Goal: Task Accomplishment & Management: Manage account settings

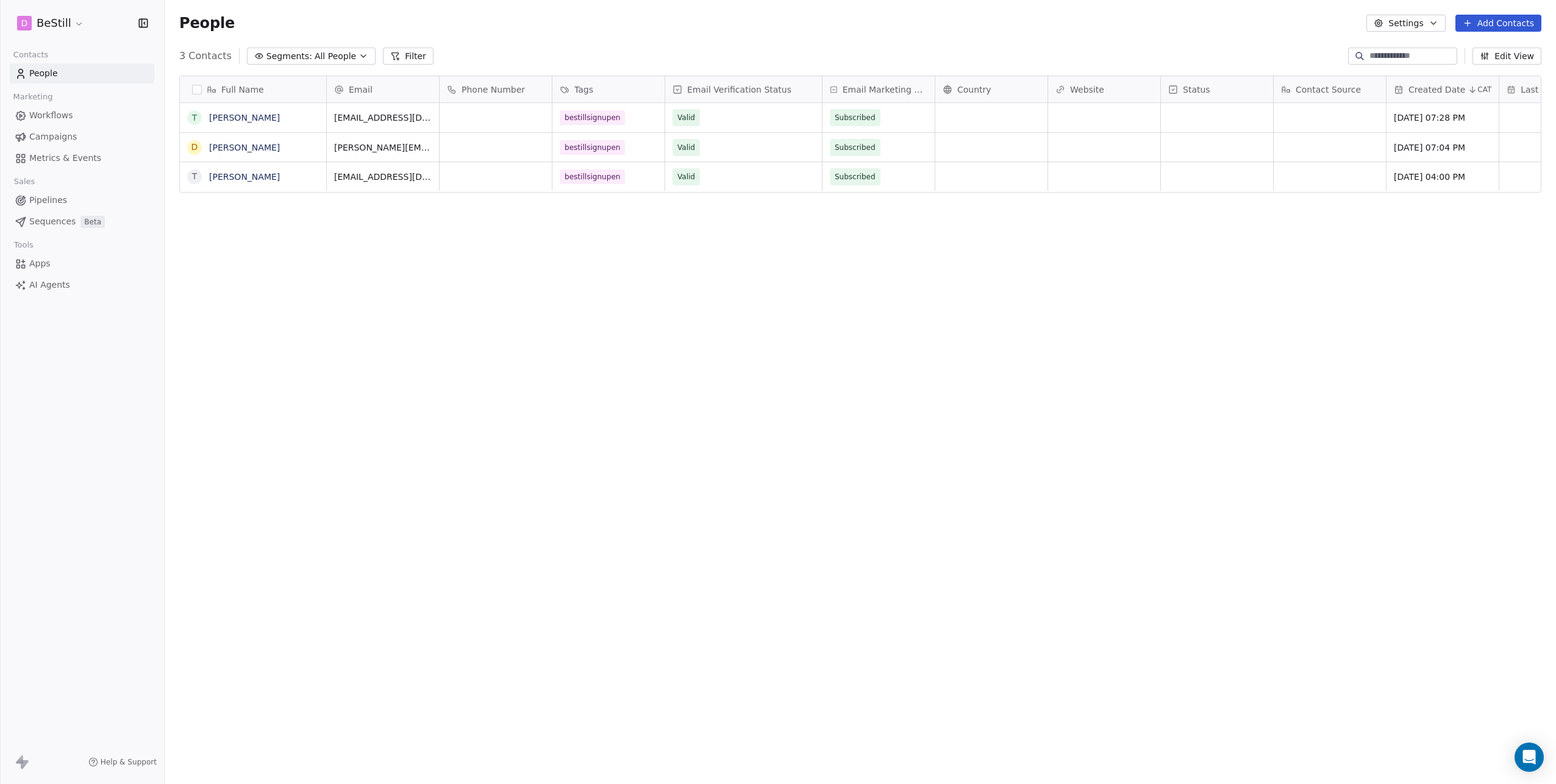
scroll to position [681, 1382]
click at [582, 89] on span "Tags" at bounding box center [584, 89] width 19 height 12
click at [590, 112] on span "Manage property" at bounding box center [611, 115] width 73 height 12
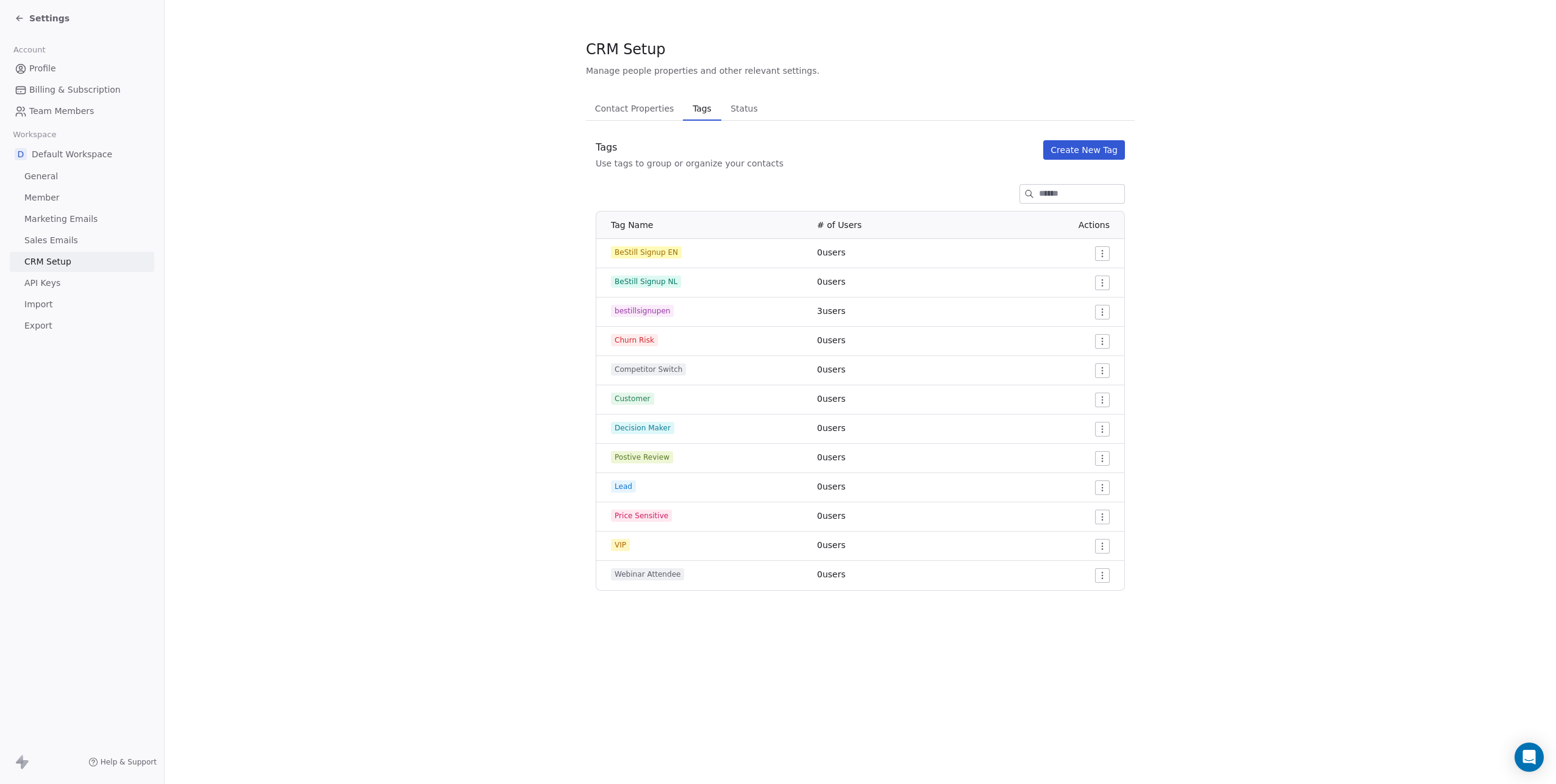
click at [1101, 252] on html "Settings Account Profile Billing & Subscription Team Members Workspace D Defaul…" at bounding box center [778, 392] width 1556 height 784
click at [1078, 297] on span "Delete" at bounding box center [1086, 297] width 28 height 12
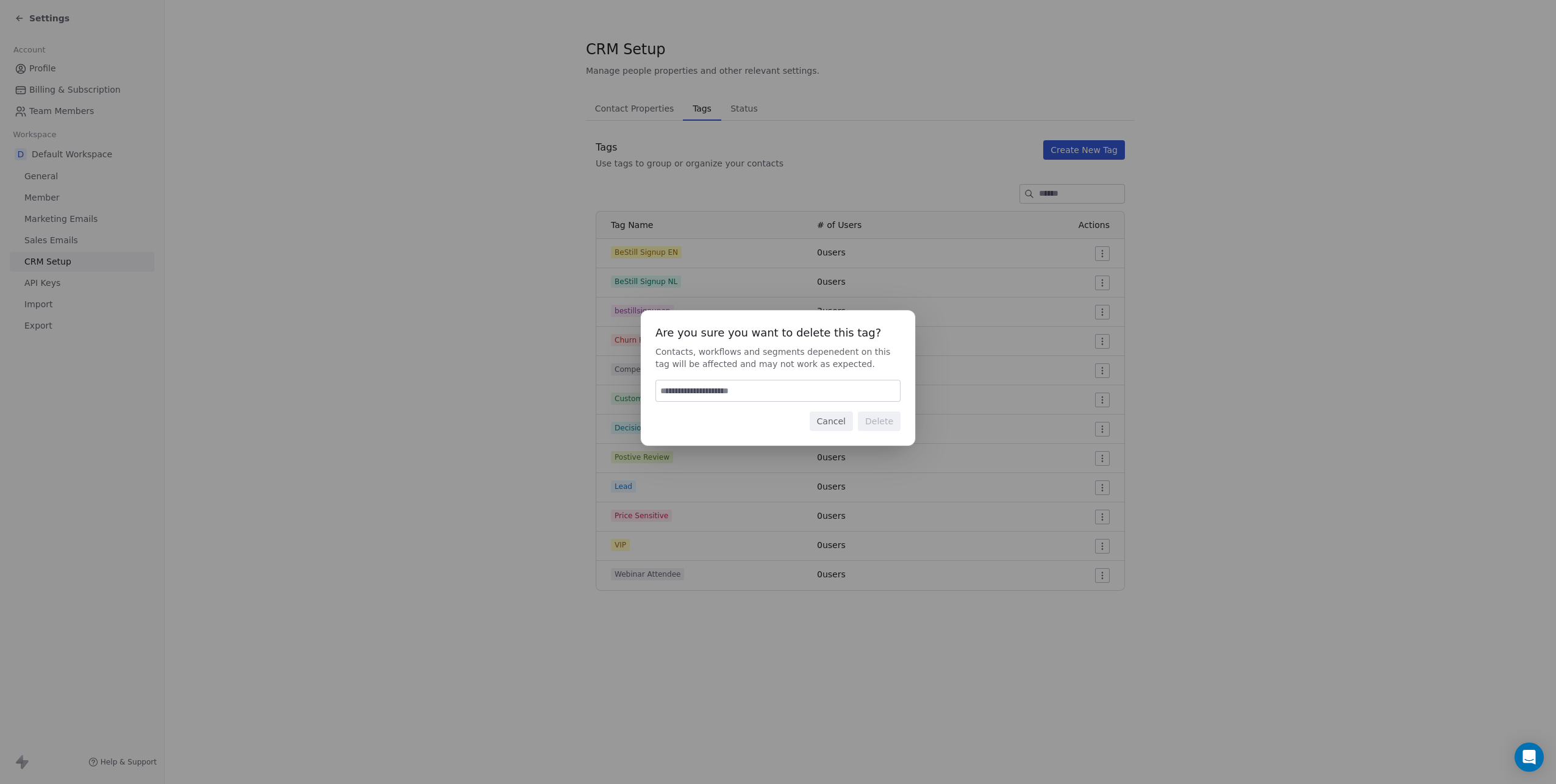
click at [778, 396] on input at bounding box center [778, 391] width 244 height 21
type input "******"
click at [887, 420] on button "Delete" at bounding box center [879, 421] width 42 height 19
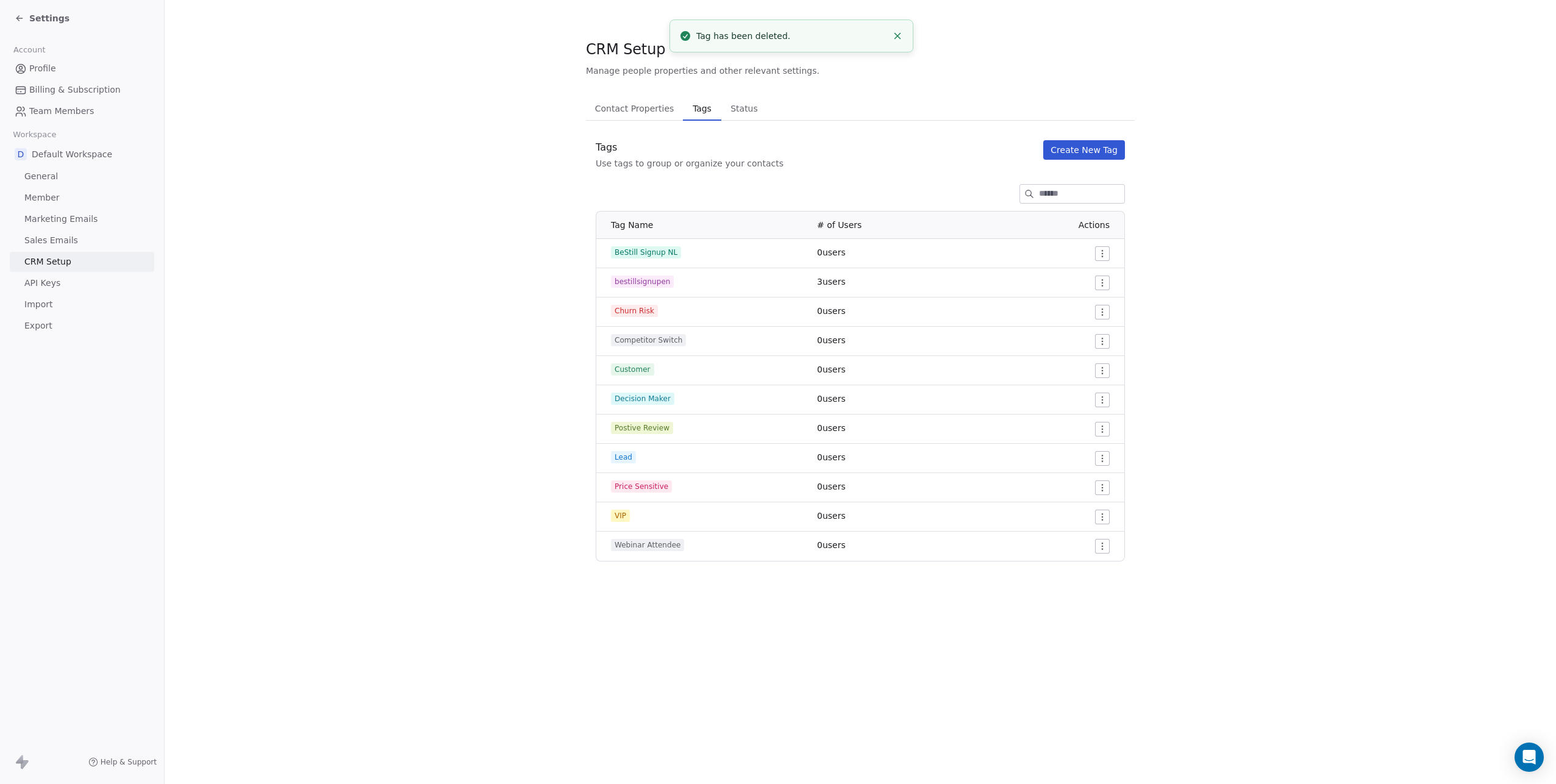
click at [1067, 150] on button "Create New Tag" at bounding box center [1084, 150] width 82 height 19
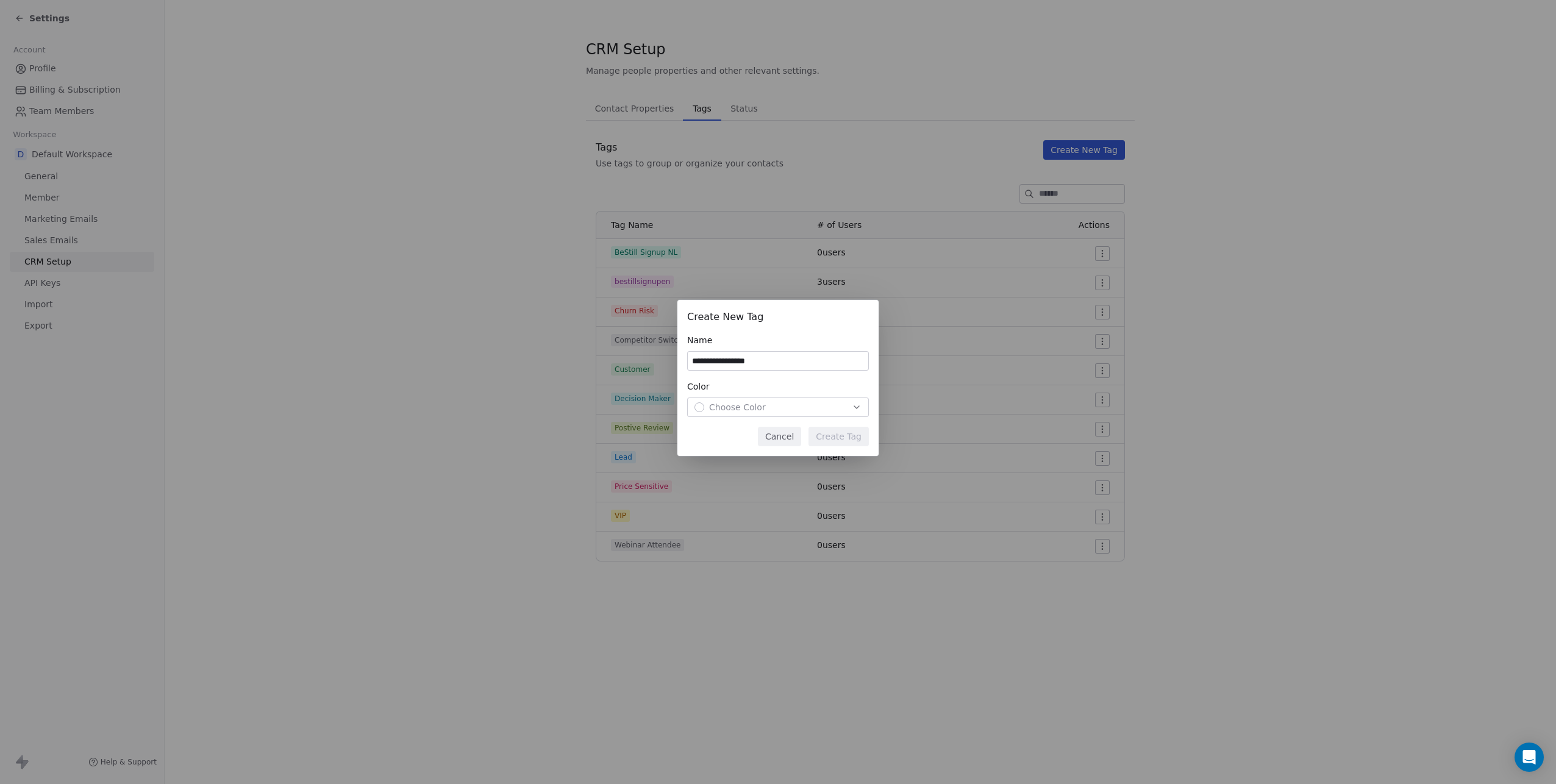
type input "**********"
click at [800, 409] on div "Choose Color" at bounding box center [778, 407] width 167 height 12
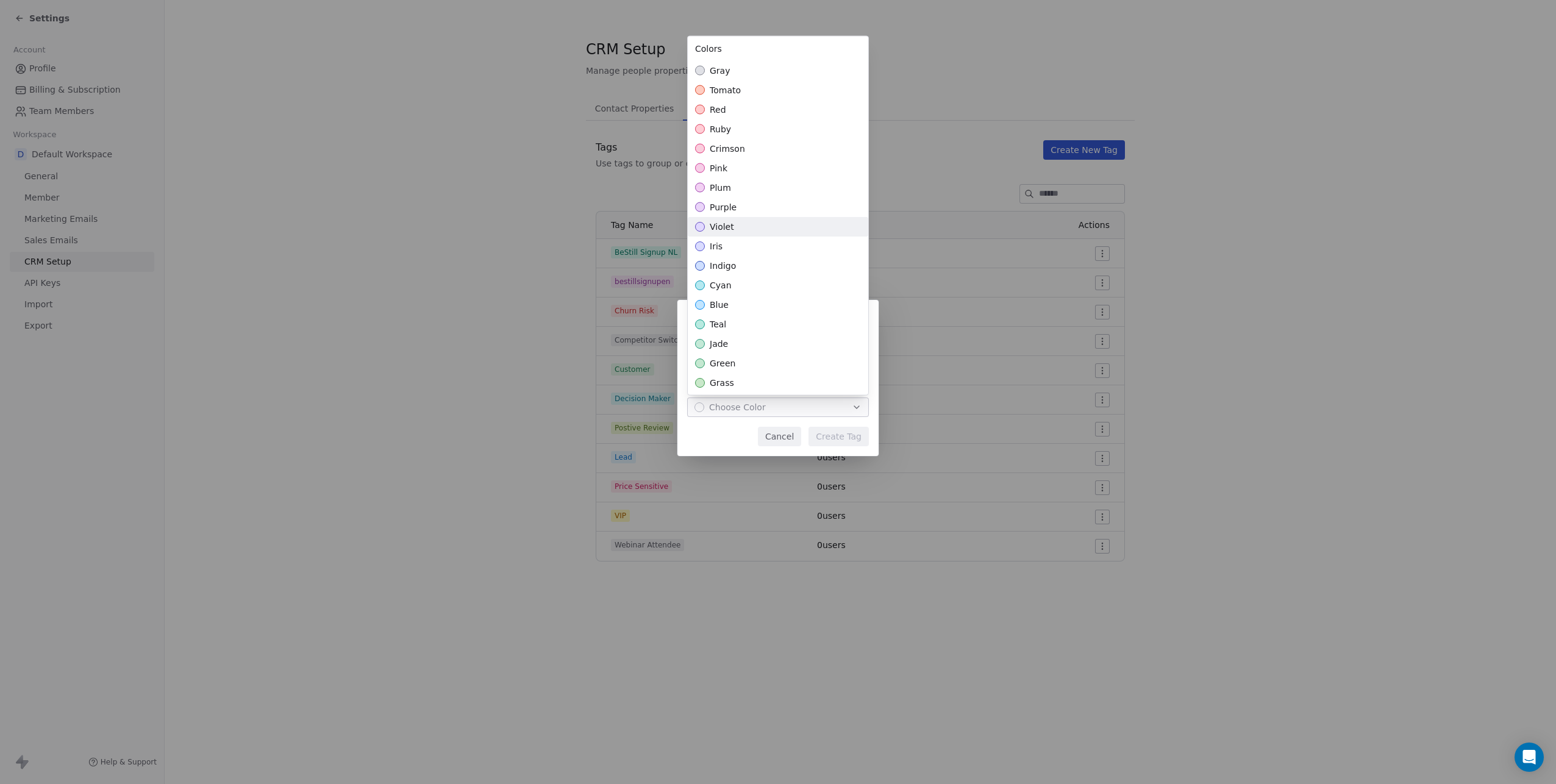
click at [759, 227] on div "violet" at bounding box center [777, 227] width 180 height 19
click at [744, 444] on div "**********" at bounding box center [778, 392] width 1556 height 223
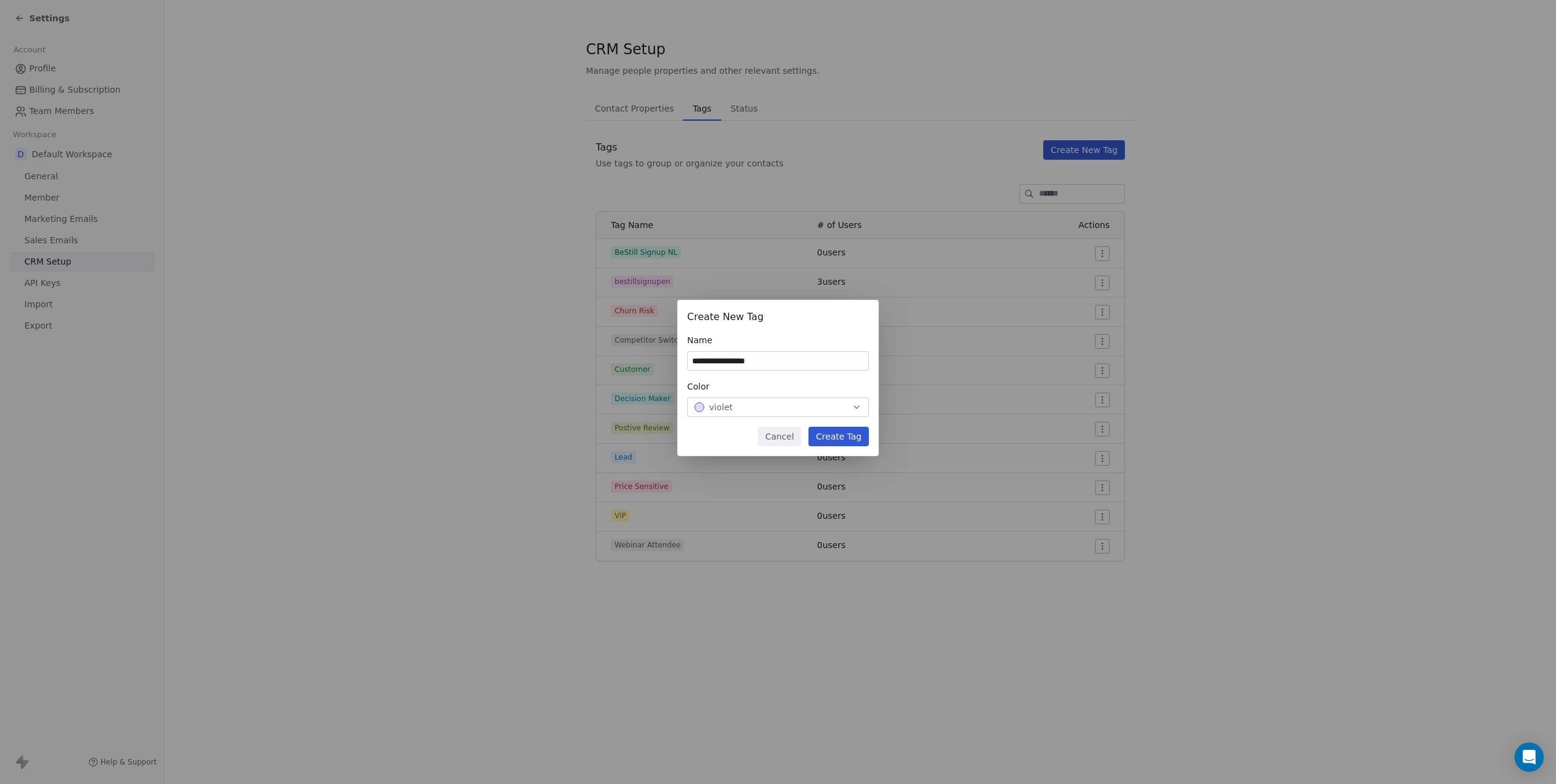
click at [835, 437] on button "Create Tag" at bounding box center [838, 436] width 60 height 19
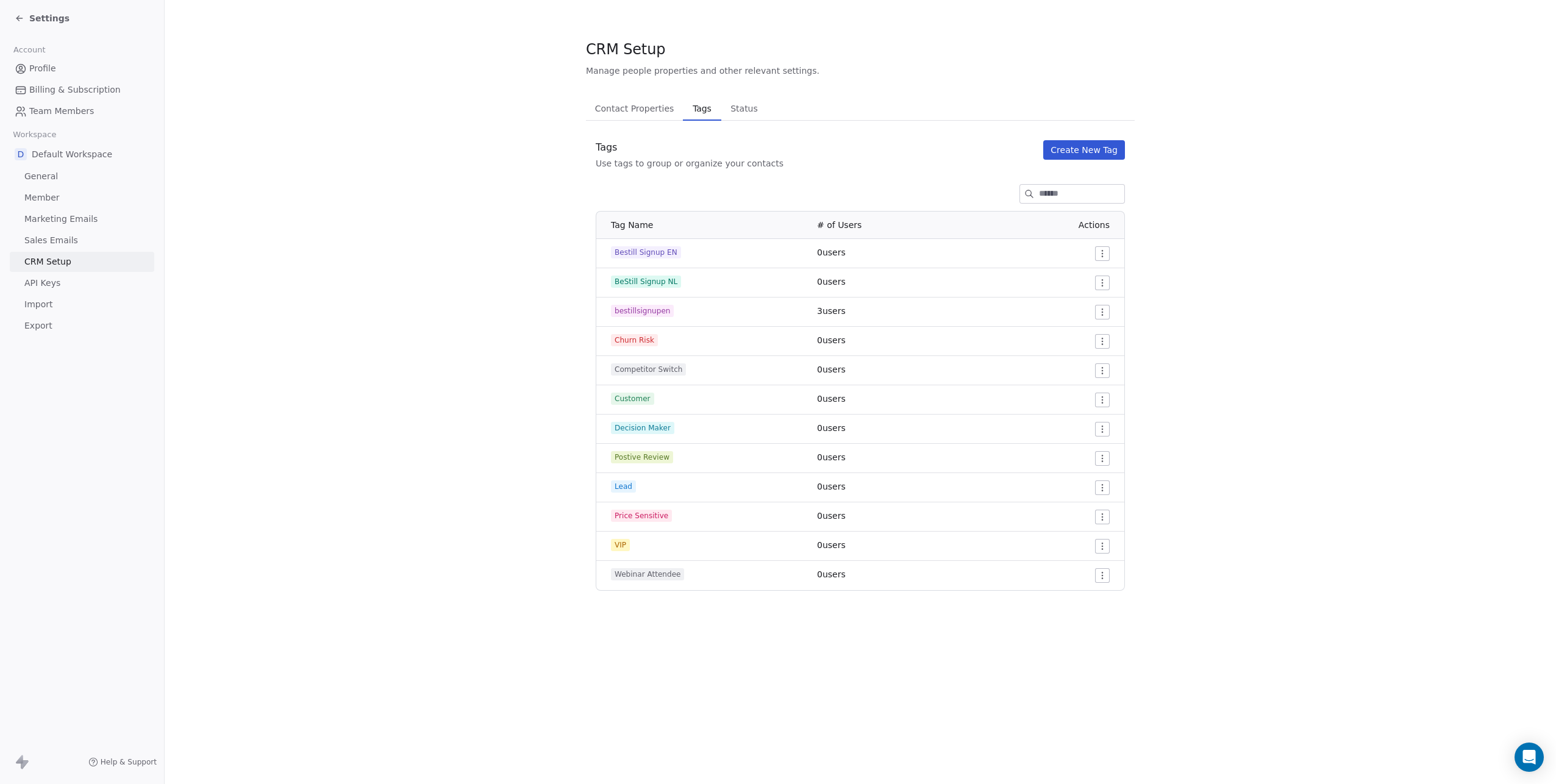
click at [14, 16] on icon at bounding box center [19, 18] width 10 height 10
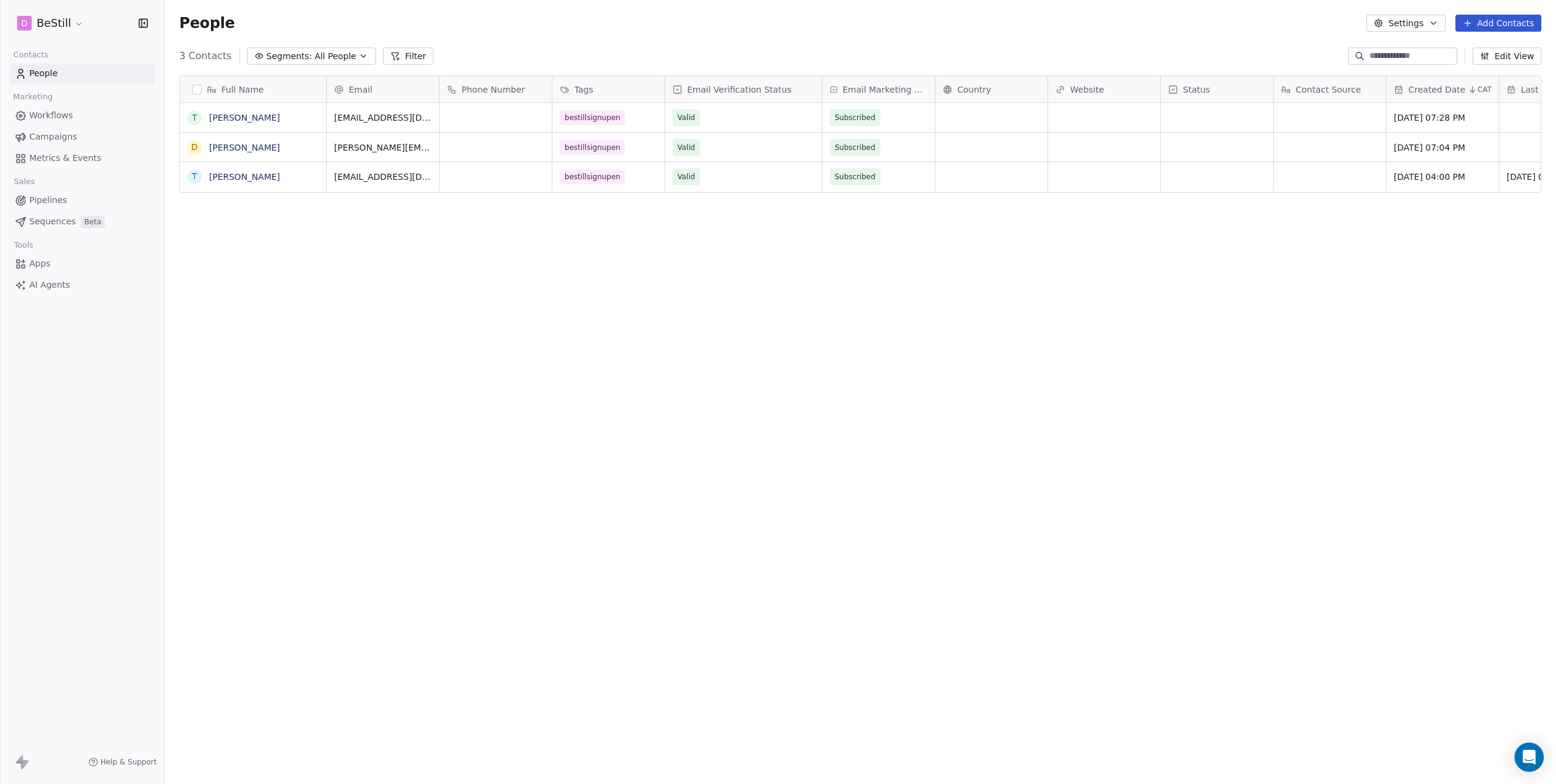
scroll to position [681, 1382]
click at [219, 119] on link "[PERSON_NAME]" at bounding box center [244, 118] width 71 height 10
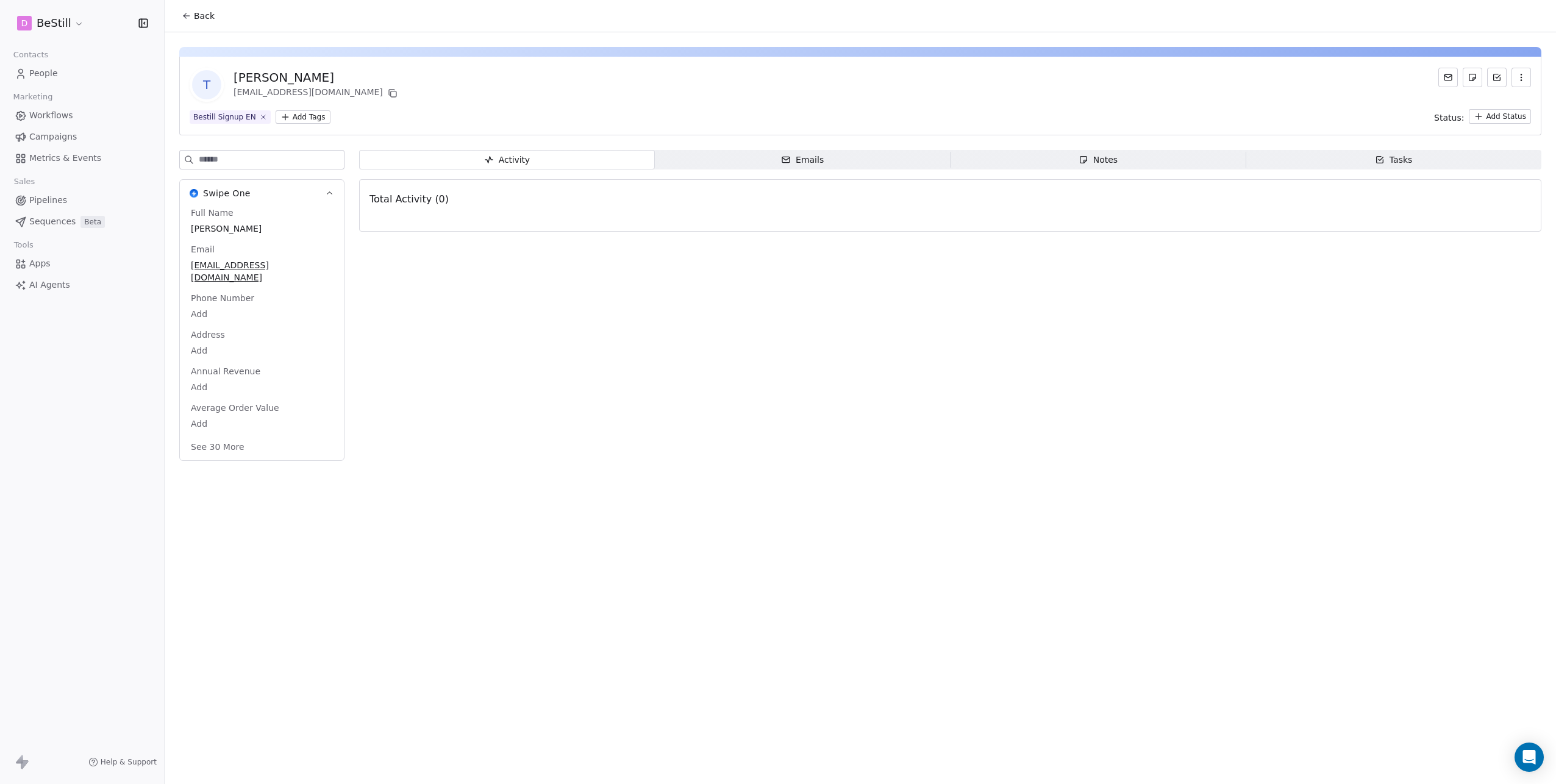
click at [1519, 76] on icon "button" at bounding box center [1521, 78] width 10 height 10
click at [1503, 99] on div "Delete" at bounding box center [1504, 104] width 82 height 19
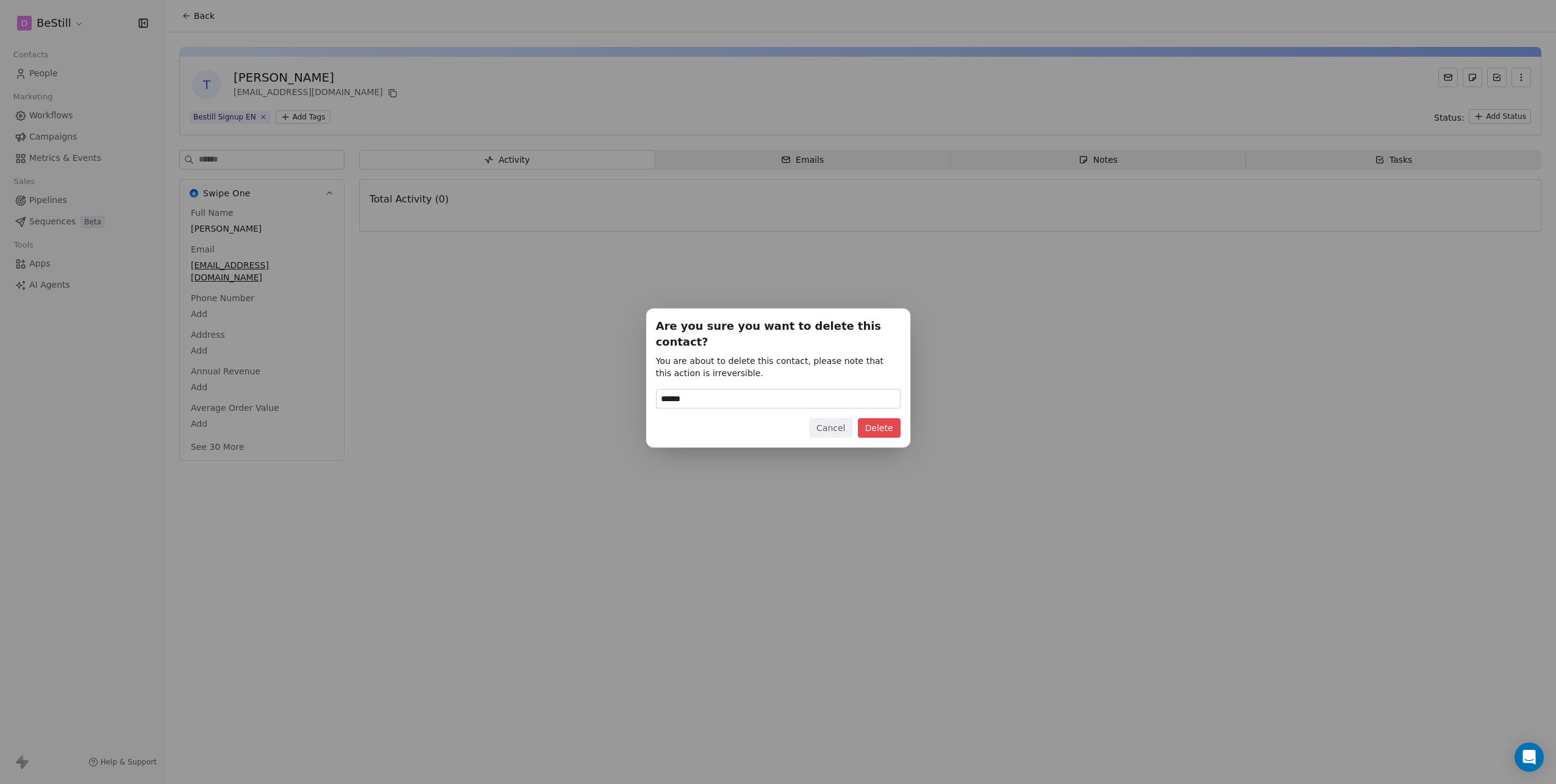
type input "******"
click at [897, 419] on button "Delete" at bounding box center [879, 428] width 42 height 19
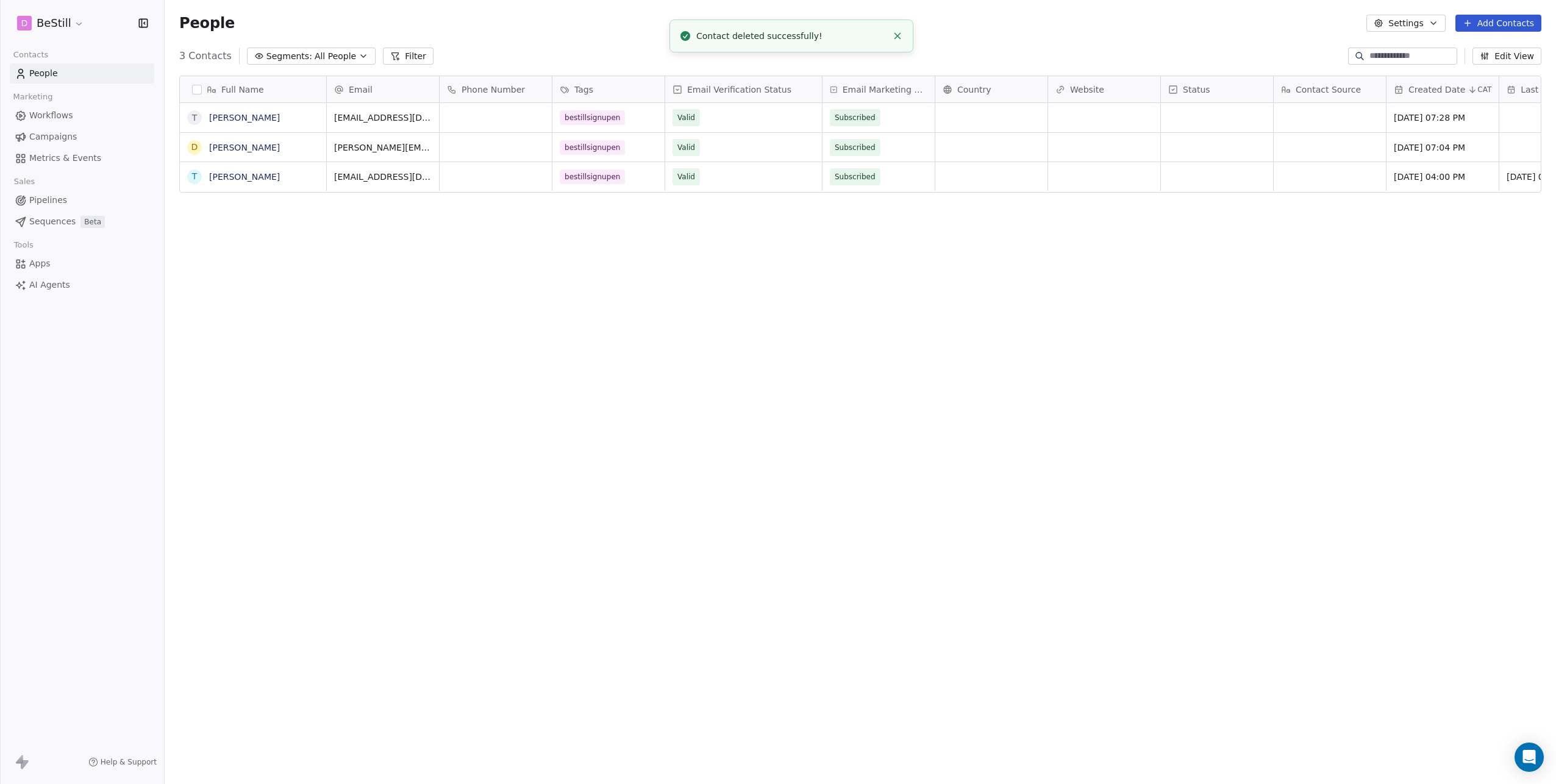
scroll to position [681, 1382]
click at [50, 115] on span "Workflows" at bounding box center [51, 115] width 44 height 13
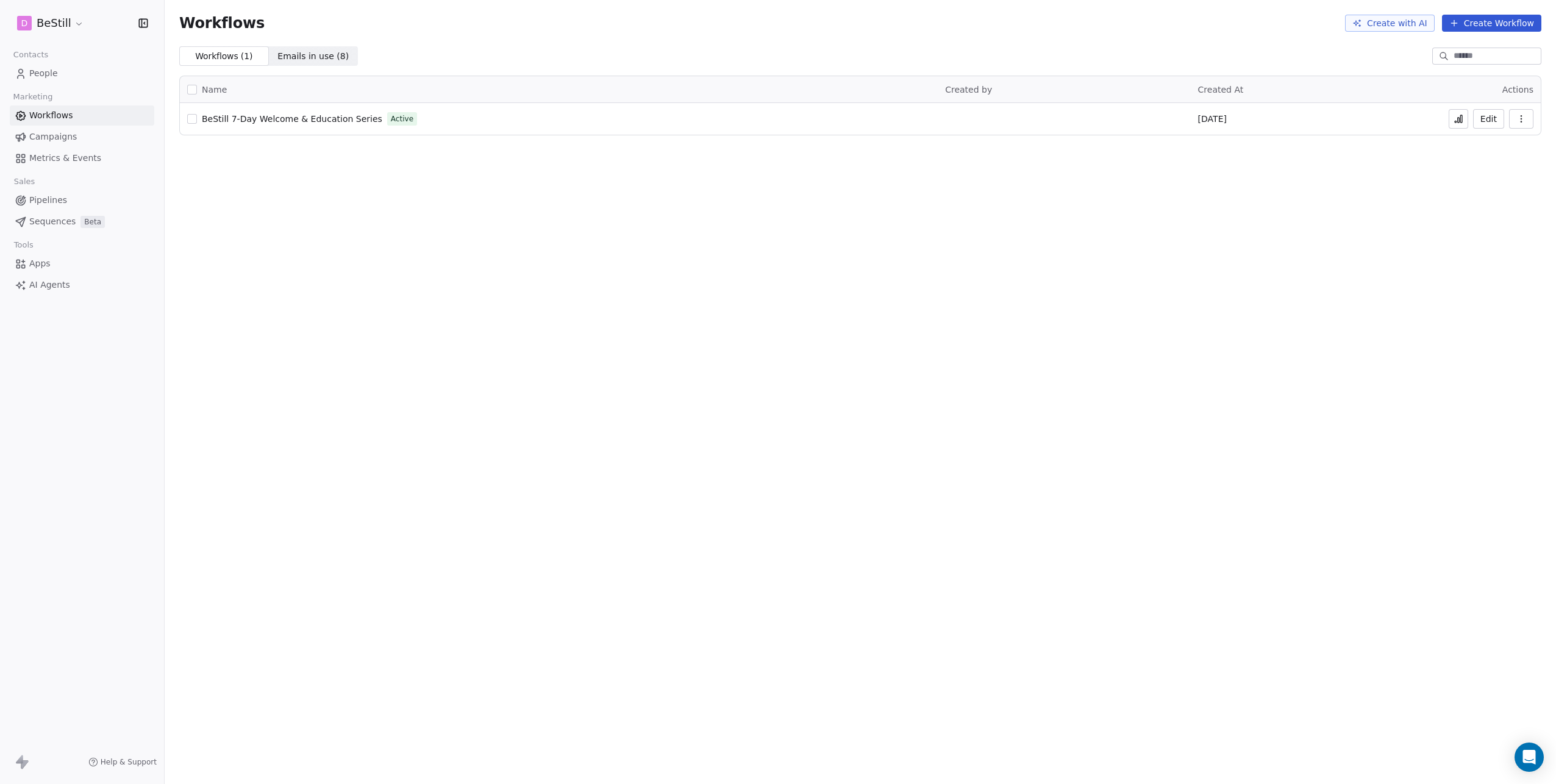
click at [267, 121] on span "BeStill 7-Day Welcome & Education Series" at bounding box center [292, 119] width 180 height 10
click at [54, 71] on span "People" at bounding box center [44, 74] width 29 height 13
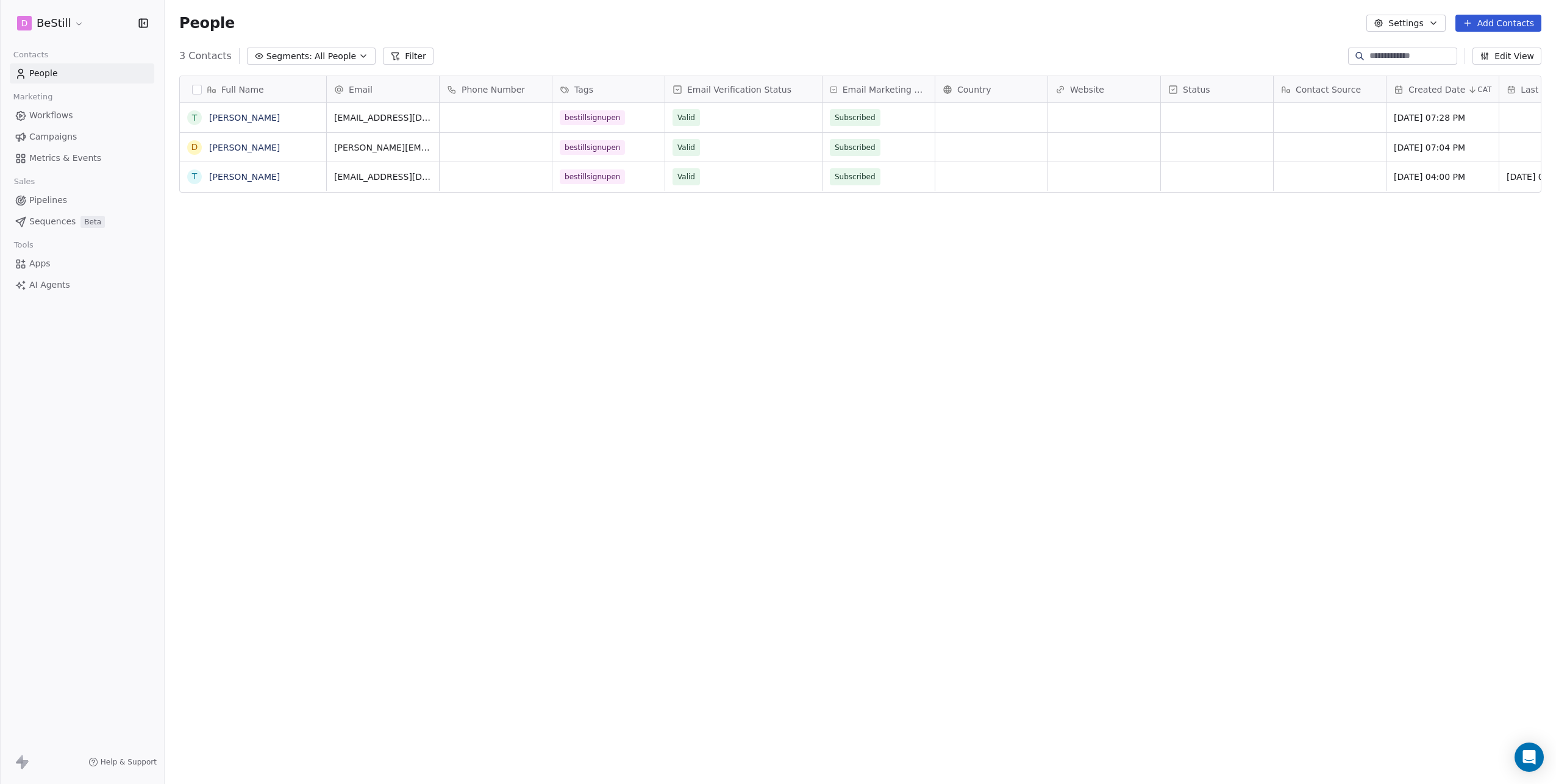
scroll to position [681, 1382]
click at [50, 114] on span "Workflows" at bounding box center [51, 115] width 44 height 13
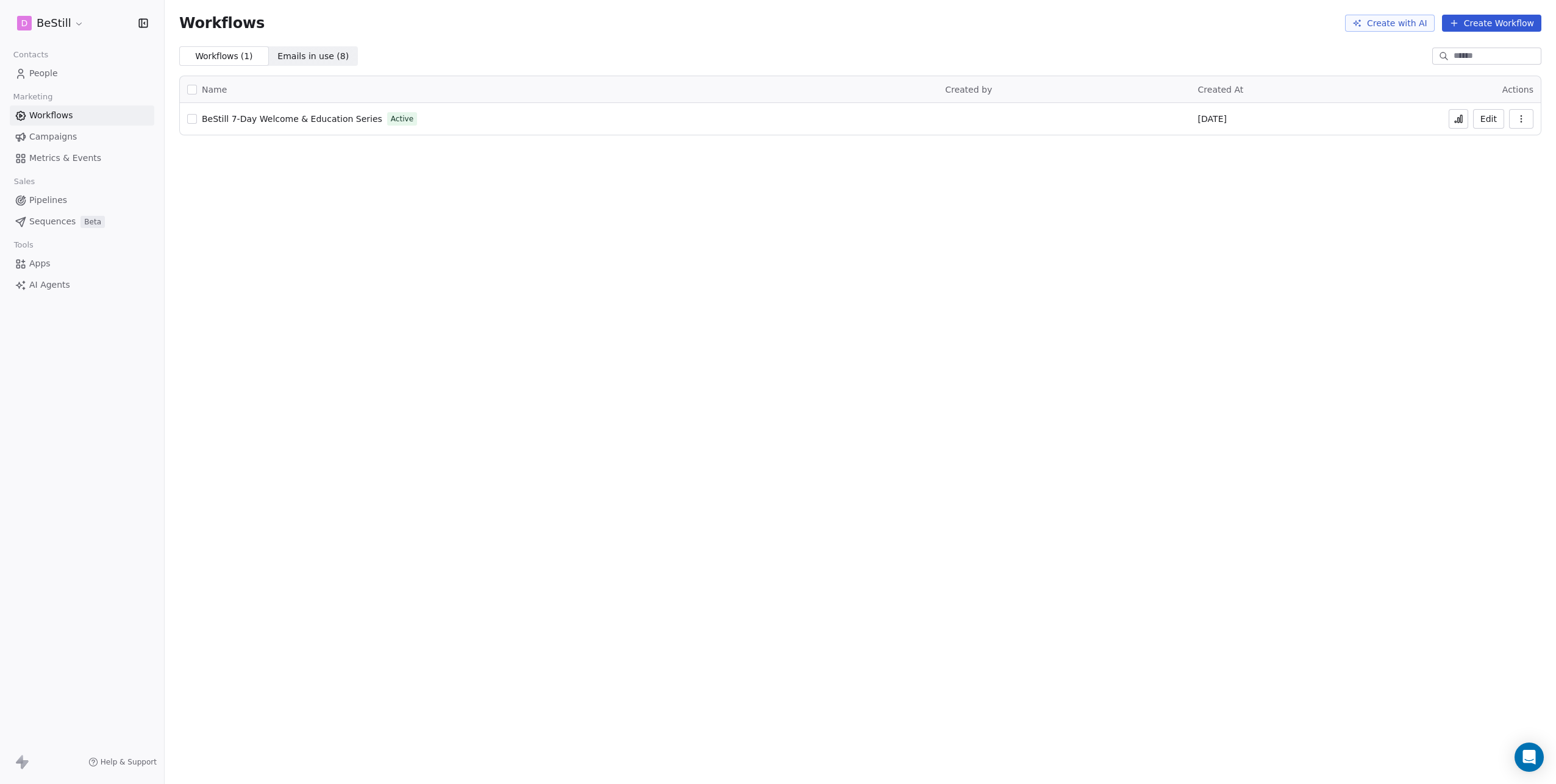
click at [252, 122] on span "BeStill 7-Day Welcome & Education Series" at bounding box center [292, 119] width 180 height 10
click at [53, 75] on span "People" at bounding box center [44, 74] width 29 height 13
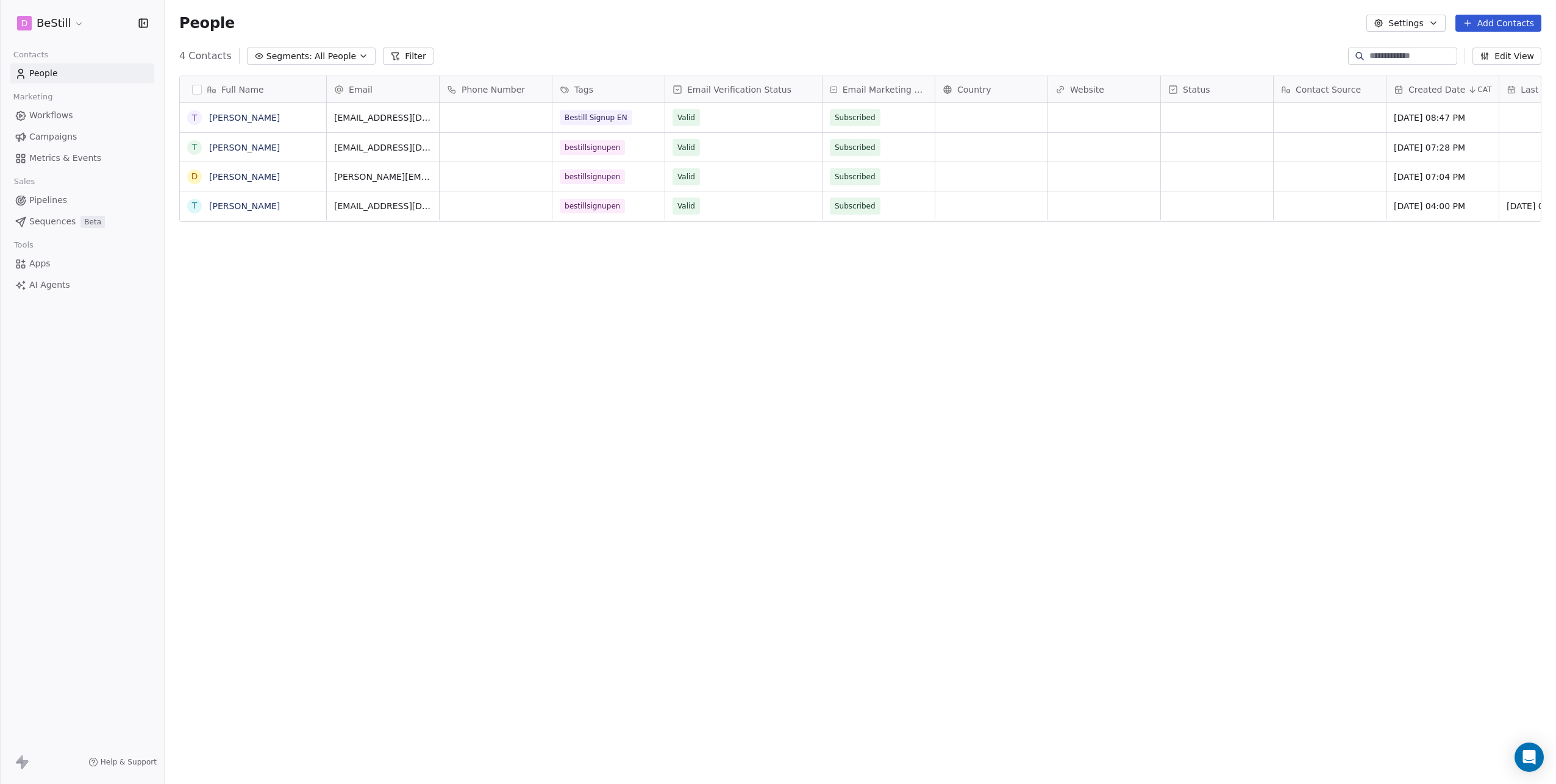
scroll to position [681, 1382]
click at [1470, 19] on icon at bounding box center [1467, 23] width 10 height 10
click at [1518, 50] on span "Create new contact" at bounding box center [1502, 50] width 83 height 13
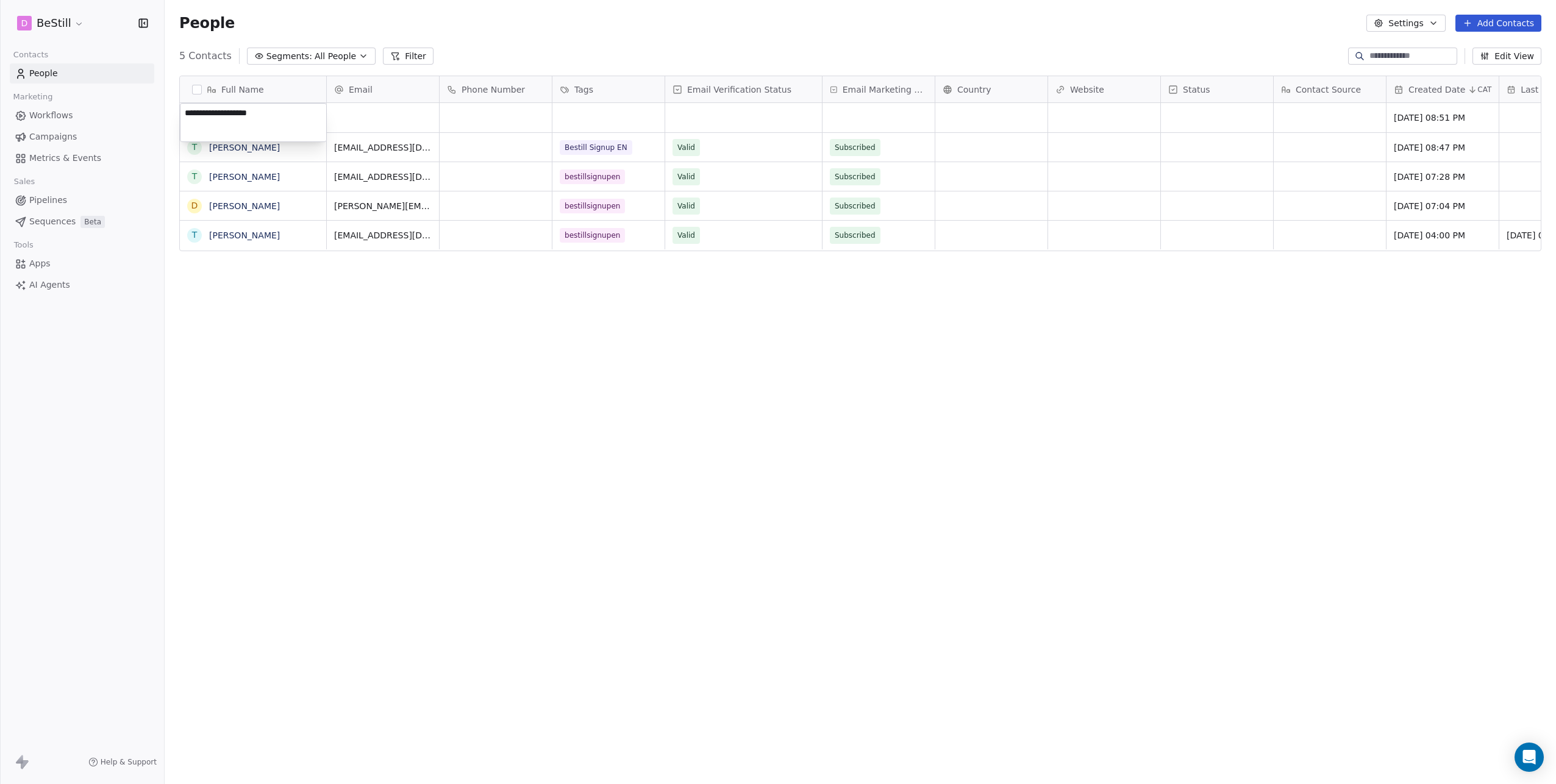
type textarea "**********"
click at [396, 113] on html "D BeStill Contacts People Marketing Workflows Campaigns Metrics & Events Sales …" at bounding box center [778, 392] width 1556 height 784
click at [377, 116] on div "grid" at bounding box center [383, 118] width 112 height 30
type input "**********"
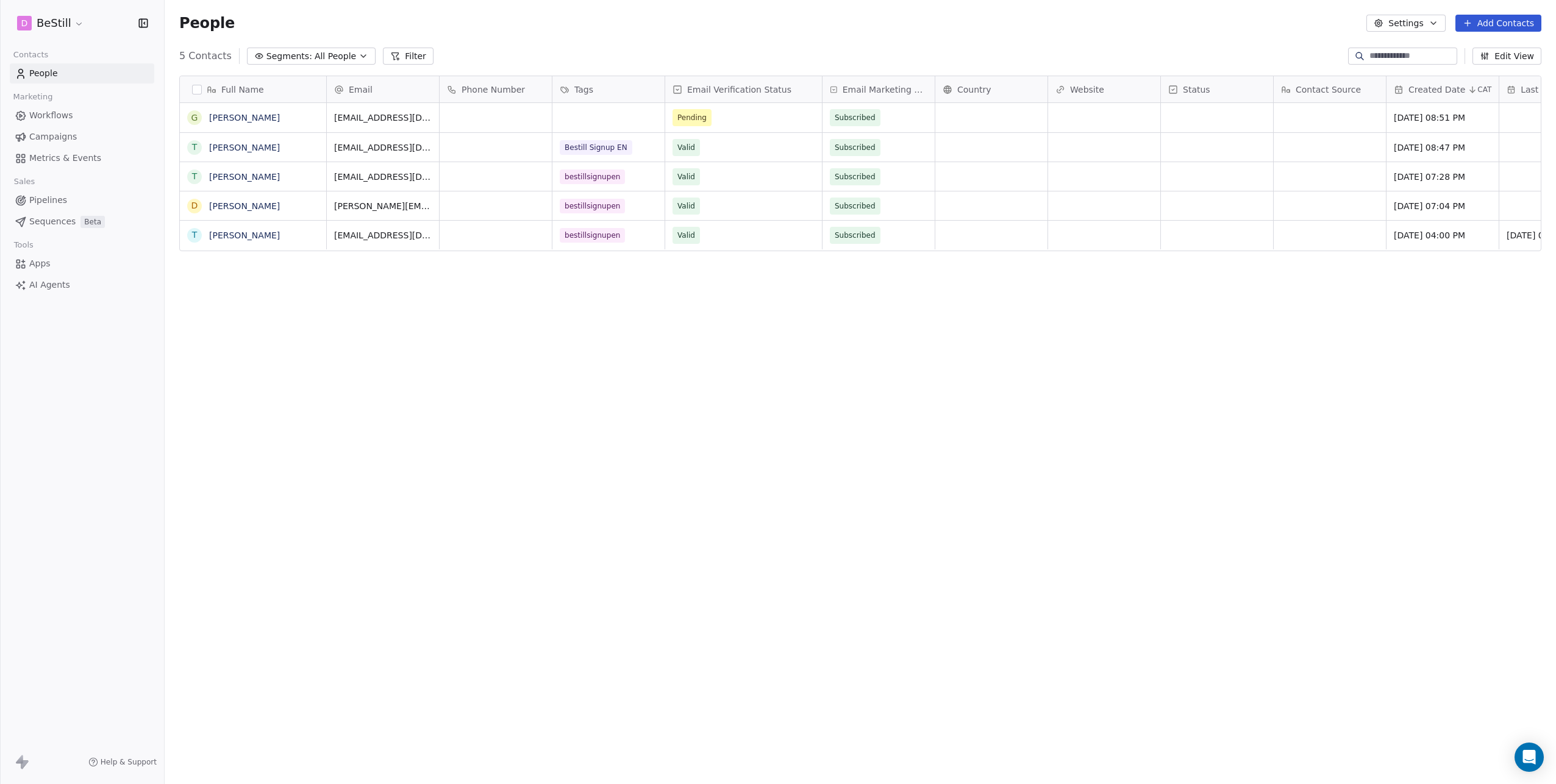
click at [473, 115] on html "D BeStill Contacts People Marketing Workflows Campaigns Metrics & Events Sales …" at bounding box center [778, 392] width 1556 height 784
click at [619, 120] on div "grid" at bounding box center [608, 118] width 112 height 30
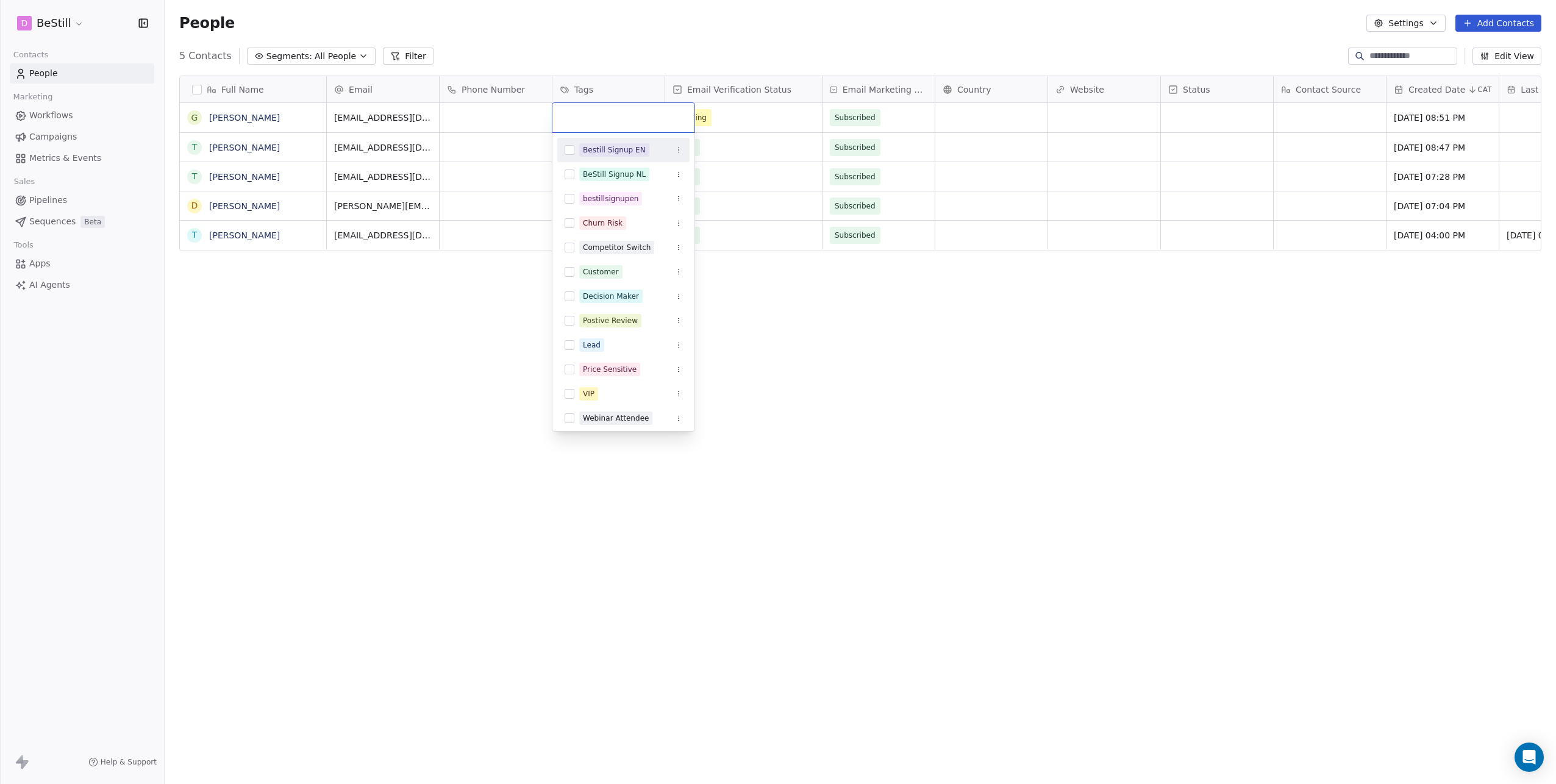
click at [572, 148] on button "Suggestions" at bounding box center [570, 150] width 10 height 10
click at [796, 333] on html "D BeStill Contacts People Marketing Workflows Campaigns Metrics & Events Sales …" at bounding box center [778, 392] width 1556 height 784
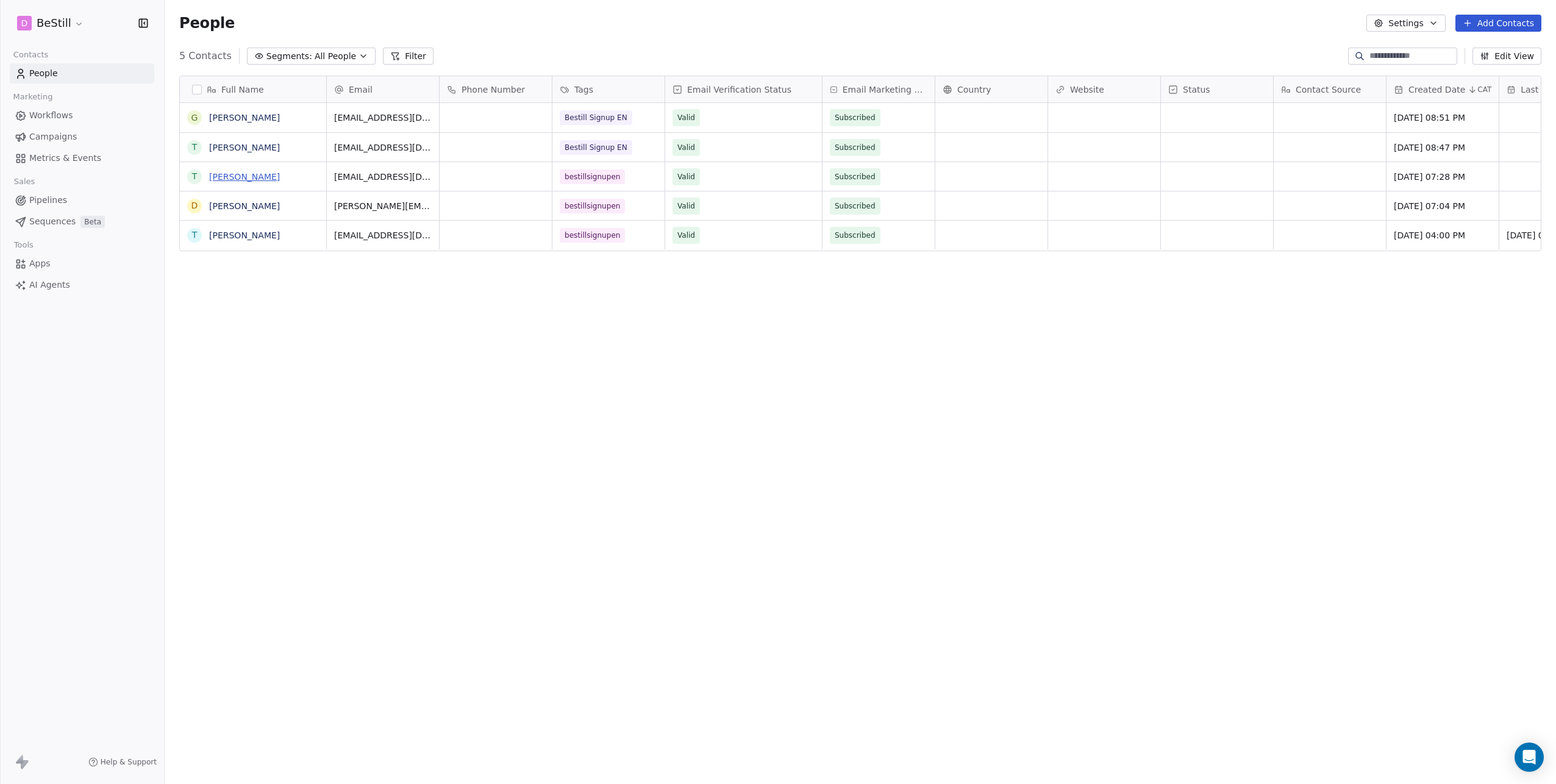
click at [223, 173] on link "[PERSON_NAME]" at bounding box center [244, 177] width 71 height 10
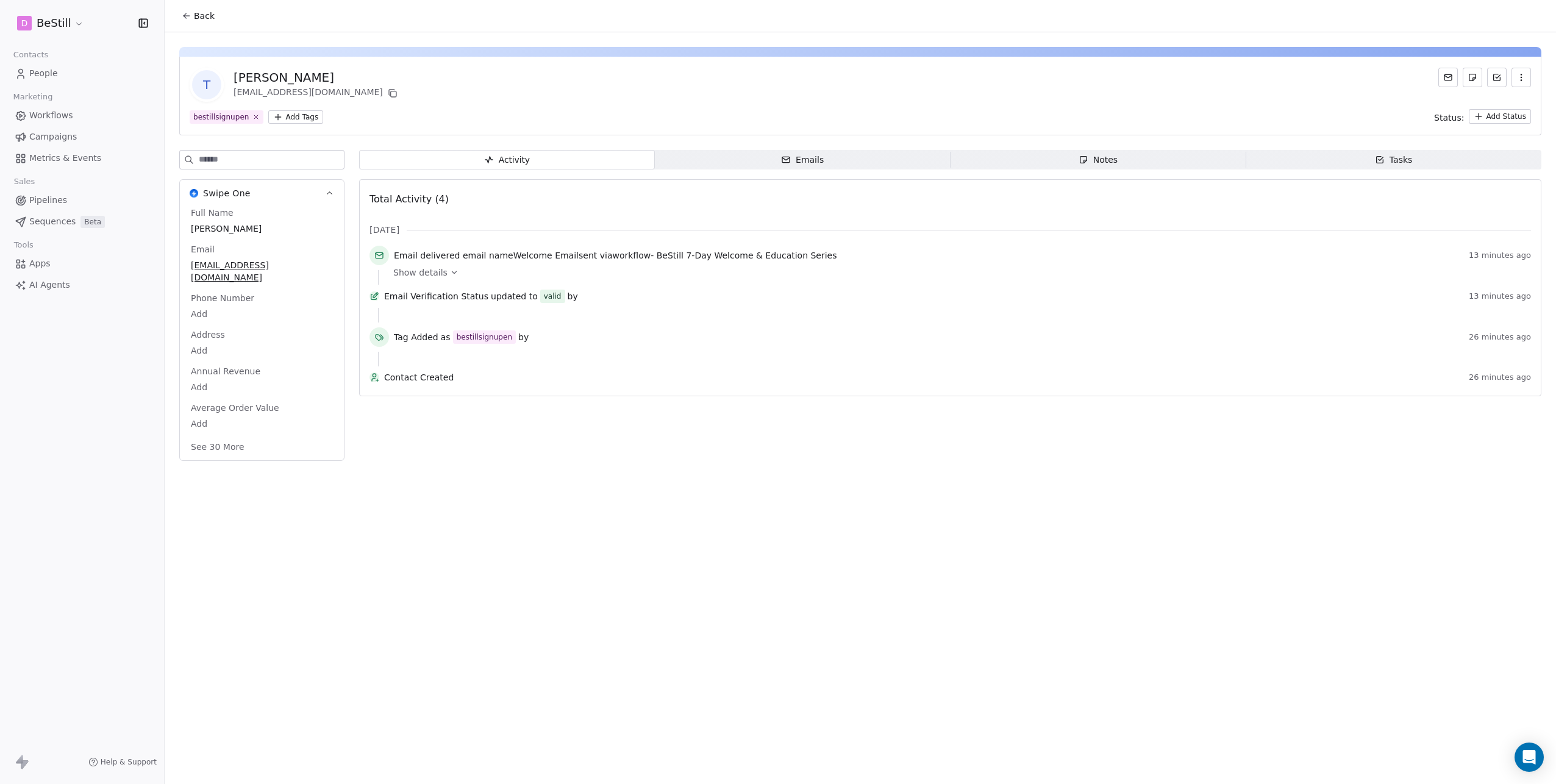
click at [421, 268] on span "Show details" at bounding box center [421, 272] width 54 height 12
